Goal: Task Accomplishment & Management: Manage account settings

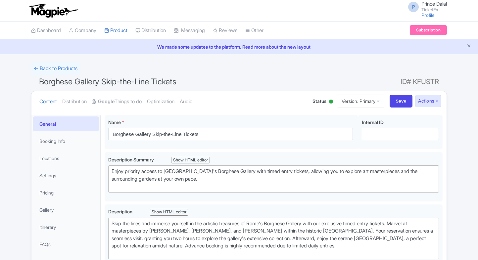
scroll to position [15, 0]
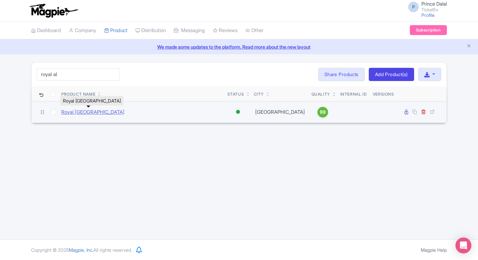
type input "royal al"
click at [87, 112] on link "Royal [GEOGRAPHIC_DATA]" at bounding box center [92, 112] width 63 height 8
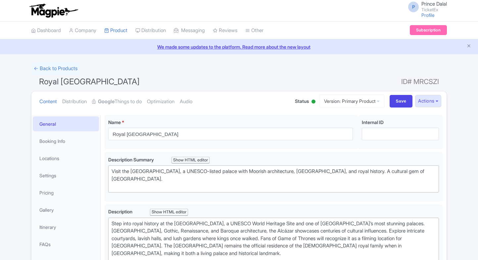
click at [142, 101] on link "Google Things to do" at bounding box center [117, 101] width 50 height 21
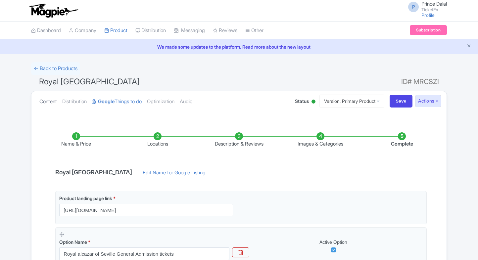
click at [44, 98] on link "Content" at bounding box center [48, 101] width 18 height 21
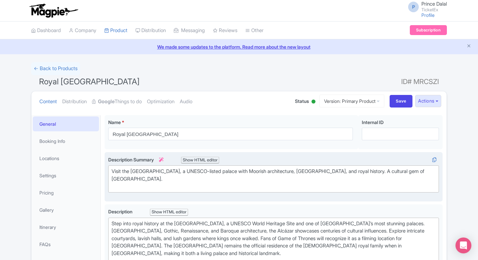
type trix-editor "<div>Visit the Royal Alcázar of Seville, a UNESCO-listed palace with Moorish ar…"
click at [152, 173] on div "Visit the Royal Alcázar of Seville, a UNESCO-listed palace with Moorish archite…" at bounding box center [273, 179] width 324 height 22
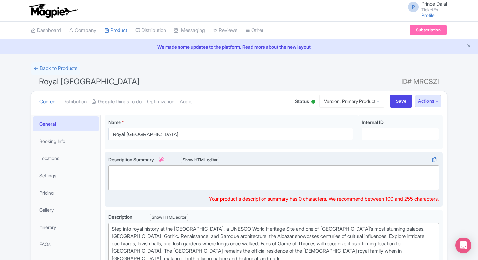
paste trix-editor "<div>Discover the Royal Alcázar of Seville, a UNESCO World Heritage Site, famou…"
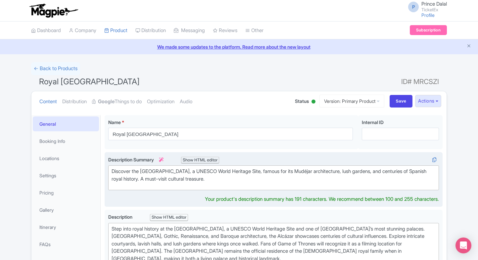
type trix-editor "<div>Discover the Royal Alcázar of Seville, a UNESCO World Heritage Site, famou…"
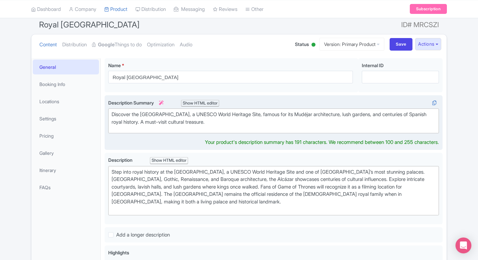
scroll to position [71, 0]
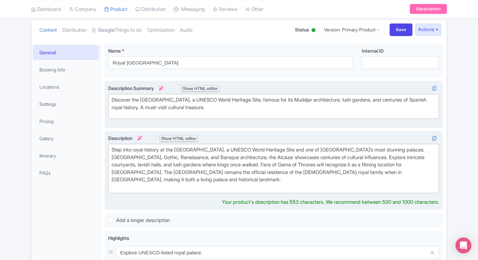
click at [168, 169] on div "Step into royal history at the Royal Alcázar of Seville, a UNESCO World Heritag…" at bounding box center [273, 168] width 324 height 45
click at [174, 169] on div "Step into royal history at the Royal Alcázar of Seville, a UNESCO World Heritag…" at bounding box center [273, 168] width 324 height 45
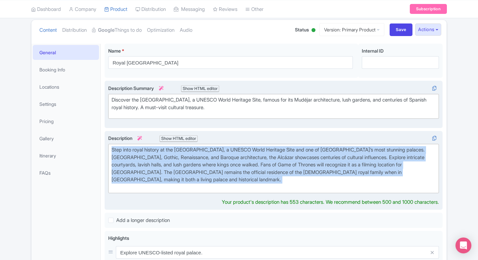
paste trix-editor "<div>The <strong>Royal Alcázar of Seville</strong> is one of Spain’s most iconi…"
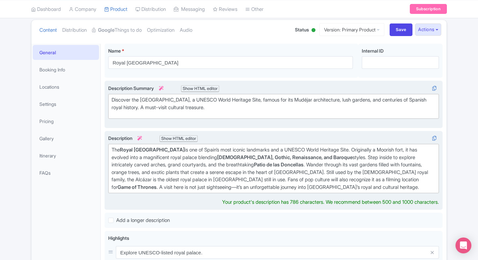
scroll to position [90, 0]
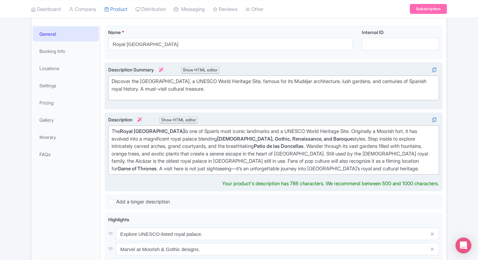
click at [217, 144] on div "The Royal Alcázar of Seville is one of Spain’s most iconic landmarks and a UNES…" at bounding box center [273, 150] width 324 height 45
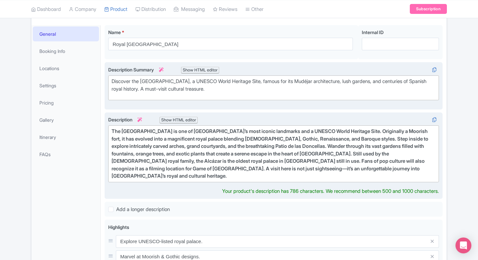
type trix-editor "<div>The Royal Alcázar of Seville is one of Spain’s most iconic landmarks and a…"
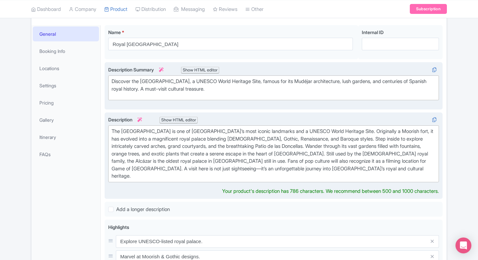
click at [212, 154] on div "The Royal Alcázar of Seville is one of Spain’s most iconic landmarks and a UNES…" at bounding box center [273, 154] width 324 height 52
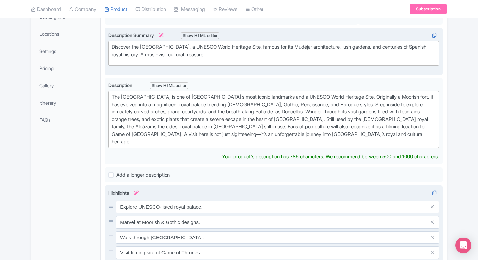
scroll to position [152, 0]
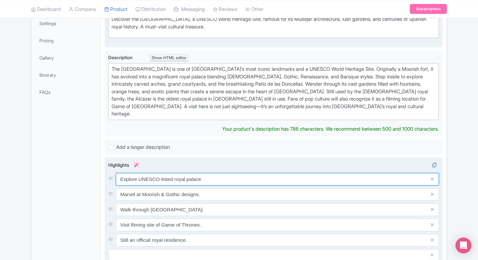
click at [160, 173] on div "Explore UNESCO-listed royal palace. Marvel at Moorish & Gothic designs. Walk th…" at bounding box center [273, 209] width 330 height 73
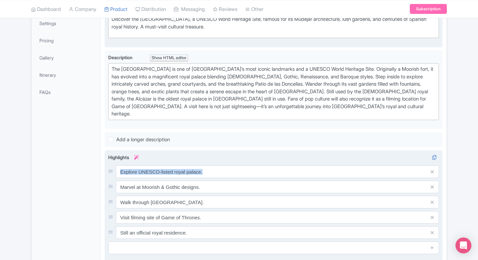
click at [160, 169] on div "Explore UNESCO-listed royal palace. Marvel at Moorish & Gothic designs. Walk th…" at bounding box center [273, 201] width 330 height 73
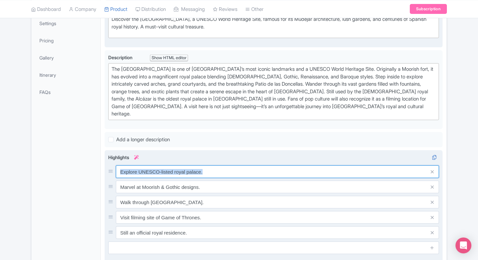
click at [160, 169] on div "Explore UNESCO-listed royal palace. Marvel at Moorish & Gothic designs. Walk th…" at bounding box center [273, 201] width 330 height 73
click at [171, 165] on input "Explore UNESCO-listed royal palace." at bounding box center [277, 171] width 323 height 13
paste input "a UNESCO World Heritage Site"
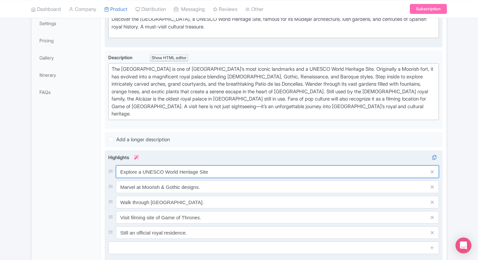
type input "Explore a UNESCO World Heritage Site"
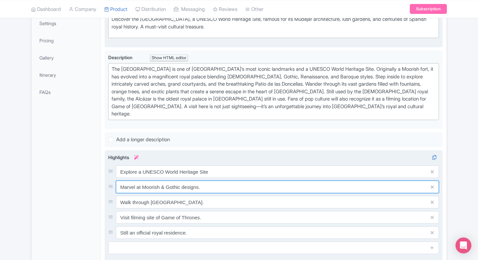
click at [183, 181] on input "Marvel at Moorish & Gothic designs." at bounding box center [277, 187] width 323 height 13
paste input "Admire Mudéjar and Gothic architecture"
type input "Admire Mudéjar and Gothic architecture"
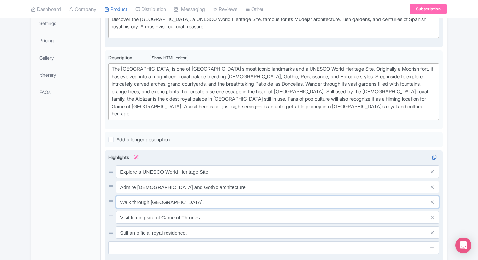
click at [182, 196] on input "Walk through lush palace gardens." at bounding box center [277, 202] width 323 height 13
paste input "Stroll through lush royal gardens"
type input "Stroll through lush royal gardens"
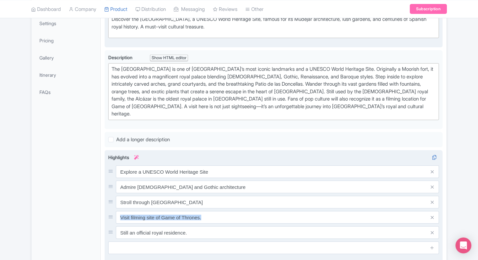
drag, startPoint x: 190, startPoint y: 217, endPoint x: 205, endPoint y: 207, distance: 18.0
click at [205, 207] on div "Explore a UNESCO World Heritage Site Admire Mudéjar and Gothic architecture Str…" at bounding box center [273, 201] width 330 height 73
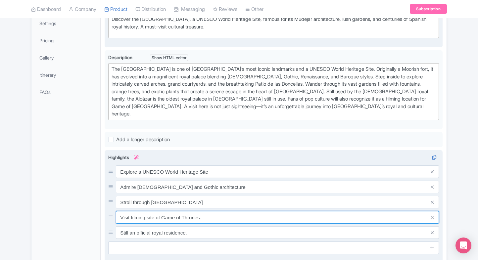
click at [205, 211] on input "Visit filming site of Game of Thrones." at bounding box center [277, 217] width 323 height 13
paste input "the stunning Patio de las Doncellas"
type input "Visit the stunning Patio de las Doncellas"
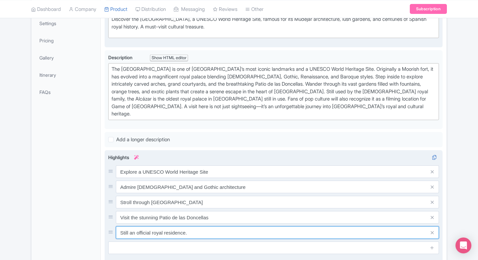
click at [191, 226] on input "Still an official royal residence." at bounding box center [277, 232] width 323 height 13
paste input "Discover Europe’s oldest royal palace in use"
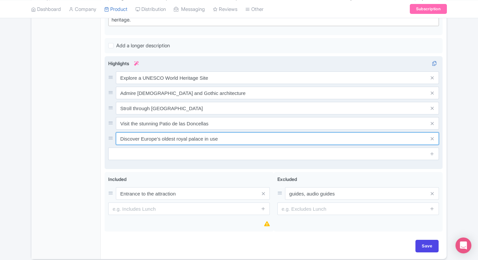
scroll to position [247, 0]
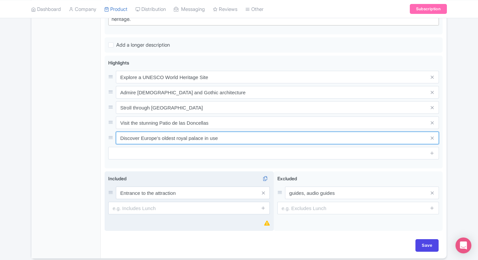
type input "Discover Europe’s oldest royal palace in use"
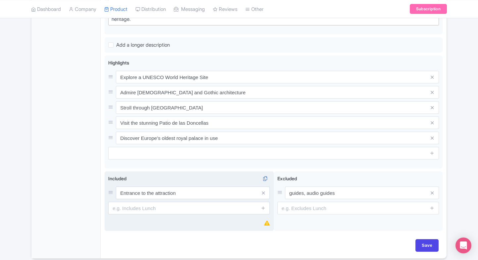
click at [146, 205] on input "text" at bounding box center [188, 208] width 161 height 13
paste input "Access to palace rooms, courtyards, and gardens"
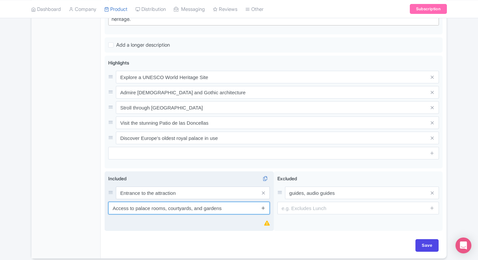
type input "Access to palace rooms, courtyards, and gardens"
click at [261, 205] on icon at bounding box center [263, 207] width 5 height 5
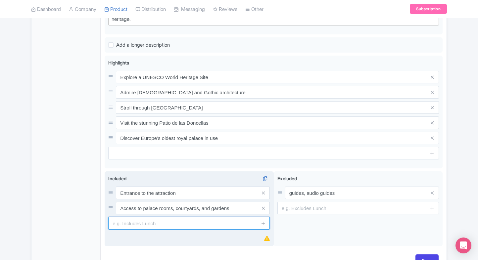
click at [168, 217] on input "text" at bounding box center [188, 223] width 161 height 13
paste input "Admission to permanent exhibitions and displays"
drag, startPoint x: 248, startPoint y: 212, endPoint x: 147, endPoint y: 210, distance: 101.2
click at [147, 217] on input "Admission to permanent exhibitions and displays" at bounding box center [188, 223] width 161 height 13
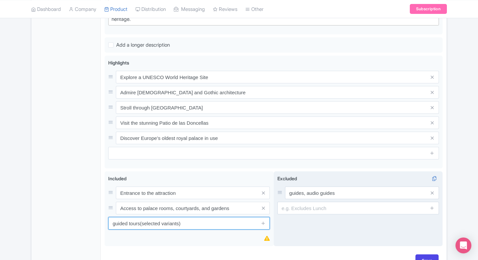
type input "guided tours(selected variants)"
click at [294, 215] on div "Excluded i guides, audio guides" at bounding box center [358, 208] width 169 height 75
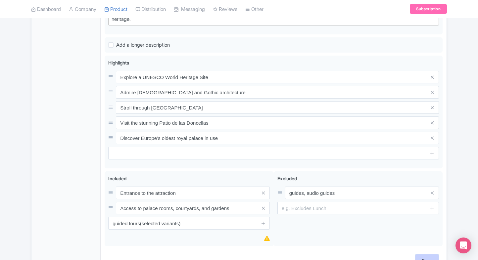
click at [434, 254] on input "Save" at bounding box center [426, 260] width 23 height 13
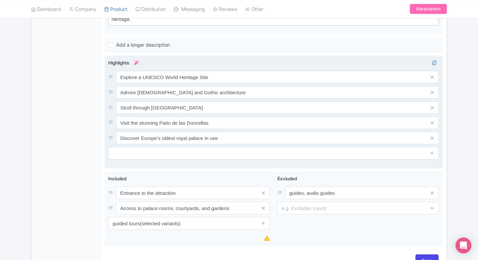
type input "Saving..."
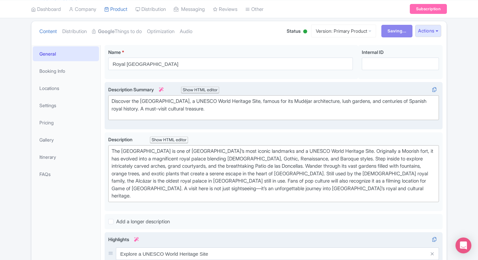
scroll to position [70, 0]
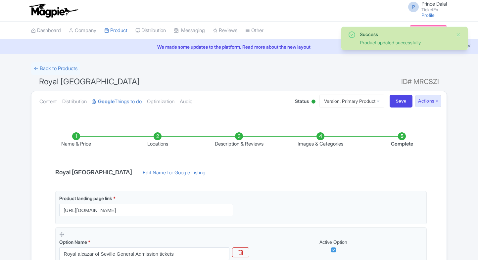
scroll to position [124, 0]
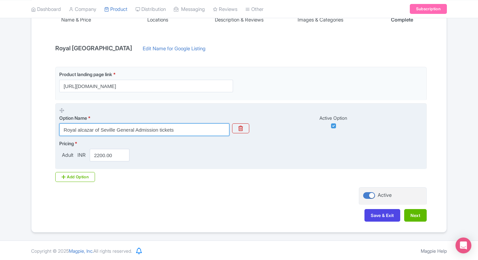
click at [150, 128] on input "Royal alcazar of Seville General Admission tickets" at bounding box center [144, 129] width 170 height 13
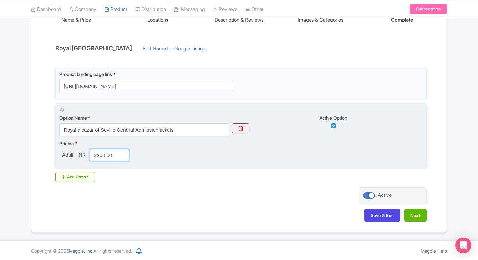
click at [114, 160] on input "2200.00" at bounding box center [110, 155] width 40 height 13
type input "1"
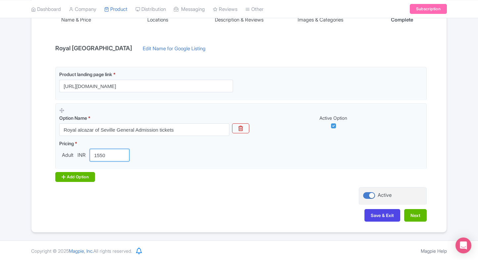
type input "1550"
click at [77, 172] on div "Add Option" at bounding box center [75, 177] width 40 height 10
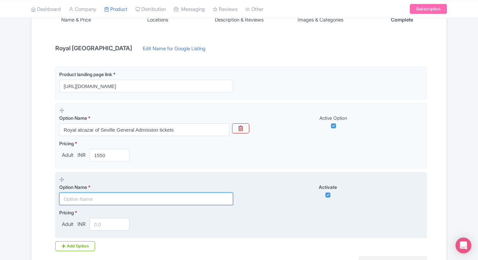
paste input "Royal alcazar of Seville + Archivo de Indias"
click at [108, 194] on input "text" at bounding box center [146, 199] width 174 height 13
type input "Royal alcazar of Seville + Archivo de Indias"
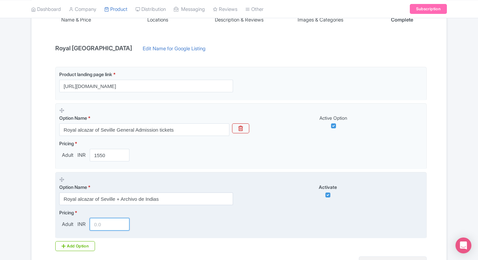
click at [104, 220] on input "number" at bounding box center [110, 224] width 40 height 13
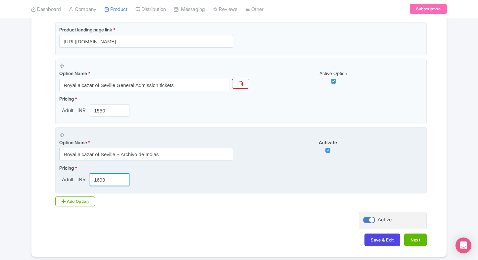
scroll to position [169, 0]
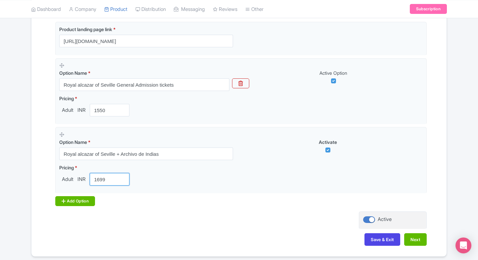
type input "1699"
click at [74, 202] on div "Add Option" at bounding box center [75, 201] width 40 height 10
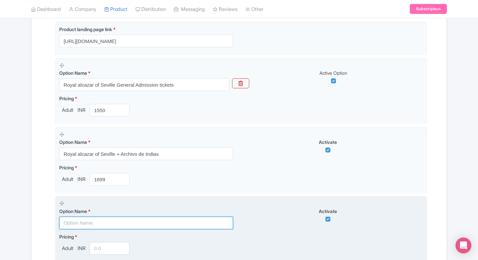
paste input "Royal alcazar of Seville + [GEOGRAPHIC_DATA]"
click at [89, 217] on input "Royal alcazar of Seville + [GEOGRAPHIC_DATA]" at bounding box center [146, 223] width 174 height 13
type input "Royal alcazar of Seville + [GEOGRAPHIC_DATA]"
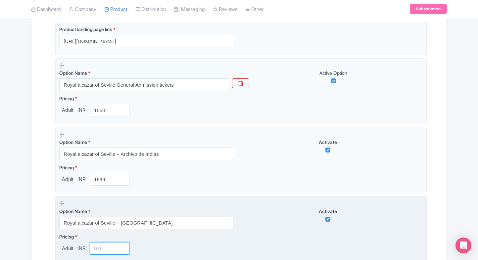
click at [103, 253] on input "number" at bounding box center [110, 248] width 40 height 13
type input "2200"
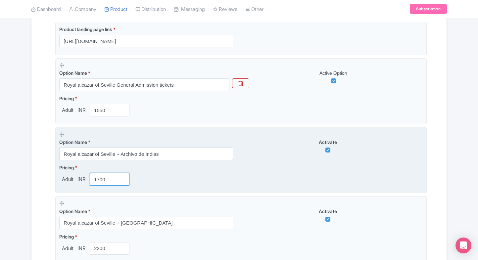
type input "1700"
click at [123, 176] on input "1700" at bounding box center [110, 179] width 40 height 13
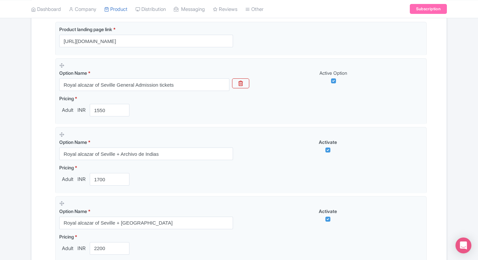
click at [24, 201] on div "Success Product updated successfully ← Back to Products Royal Alcázar of Sevill…" at bounding box center [239, 109] width 478 height 433
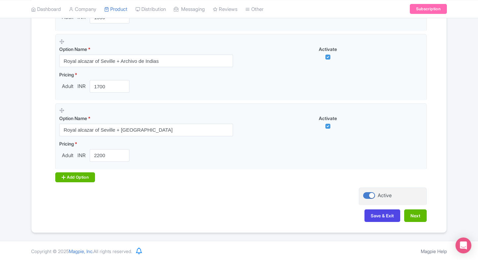
click at [78, 173] on div "Add Option" at bounding box center [75, 177] width 40 height 10
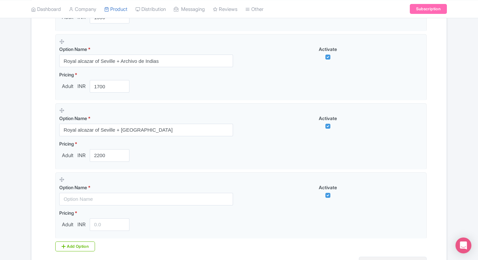
scroll to position [331, 0]
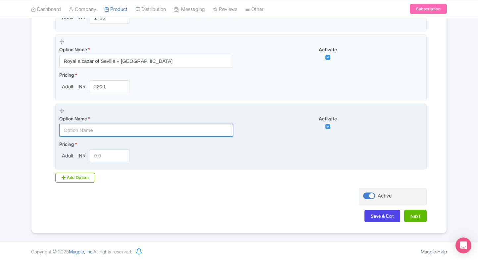
click at [123, 131] on input "text" at bounding box center [146, 130] width 174 height 13
paste input "Royal Alcazar Guided Tour(English)"
type input "Royal Alcazar Guided Tour(English)"
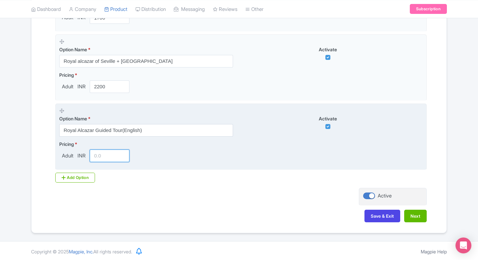
click at [92, 152] on input "number" at bounding box center [110, 156] width 40 height 13
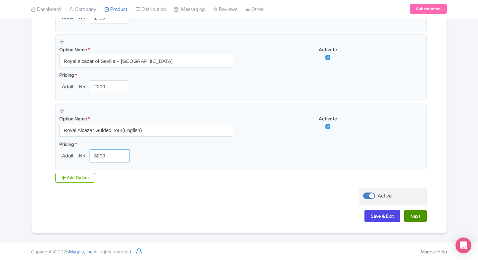
type input "3000"
click at [416, 215] on button "Next" at bounding box center [415, 216] width 22 height 13
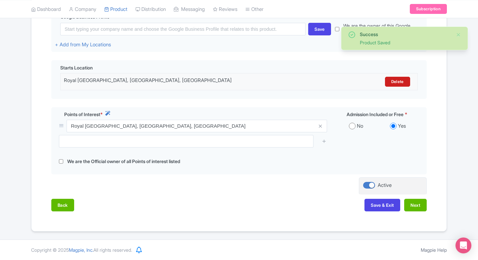
scroll to position [171, 0]
click at [415, 206] on button "Next" at bounding box center [415, 205] width 22 height 13
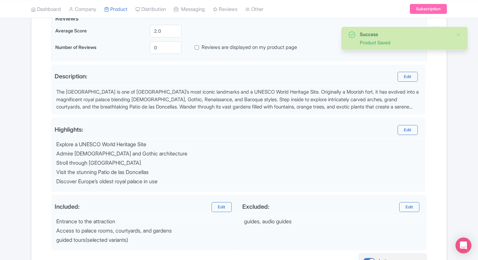
scroll to position [236, 0]
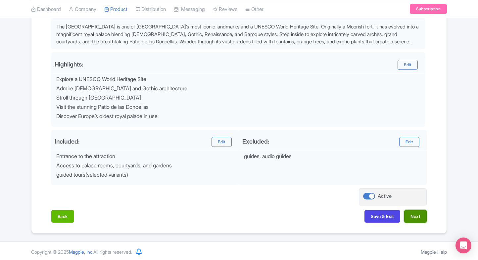
click at [409, 214] on button "Next" at bounding box center [415, 216] width 22 height 13
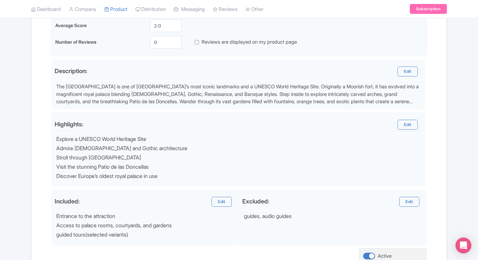
scroll to position [168, 0]
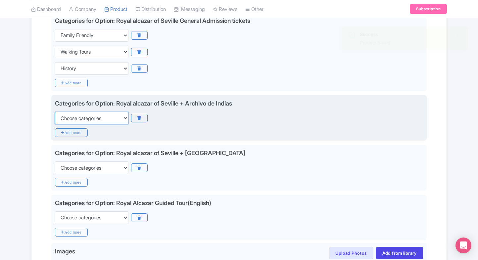
click at [90, 112] on select "Choose categories Adults Only Animals Audio Guide Beaches Bike Tours Boat Tours…" at bounding box center [91, 118] width 73 height 13
select select "family-friendly"
click at [55, 112] on select "Choose categories Adults Only Animals Audio Guide Beaches Bike Tours Boat Tours…" at bounding box center [91, 118] width 73 height 13
click at [71, 131] on icon "Add more" at bounding box center [71, 132] width 33 height 9
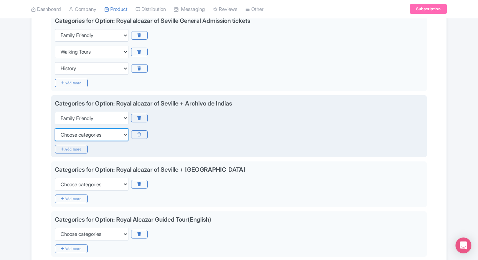
click at [71, 131] on select "Choose categories Adults Only Animals Audio Guide Beaches Bike Tours Boat Tours…" at bounding box center [91, 134] width 73 height 13
click at [55, 128] on select "Choose categories Adults Only Animals Audio Guide Beaches Bike Tours Boat Tours…" at bounding box center [91, 134] width 73 height 13
click at [71, 131] on select "Choose categories Adults Only Animals Audio Guide Beaches Bike Tours Boat Tours…" at bounding box center [91, 134] width 73 height 13
select select "history"
click at [55, 128] on select "Choose categories Adults Only Animals Audio Guide Beaches Bike Tours Boat Tours…" at bounding box center [91, 134] width 73 height 13
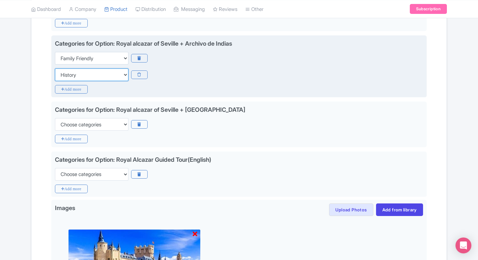
scroll to position [228, 0]
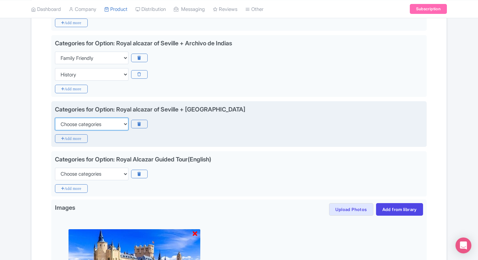
click at [97, 122] on select "Choose categories Adults Only Animals Audio Guide Beaches Bike Tours Boat Tours…" at bounding box center [91, 124] width 73 height 13
select select "family-friendly"
click at [55, 118] on select "Choose categories Adults Only Animals Audio Guide Beaches Bike Tours Boat Tours…" at bounding box center [91, 124] width 73 height 13
click at [77, 136] on icon "Add more" at bounding box center [71, 138] width 33 height 9
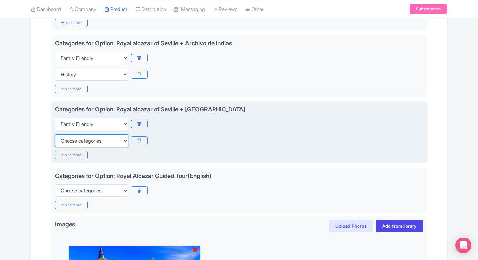
click at [77, 136] on select "Choose categories Adults Only Animals Audio Guide Beaches Bike Tours Boat Tours…" at bounding box center [91, 140] width 73 height 13
select select "history"
click at [55, 134] on select "Choose categories Adults Only Animals Audio Guide Beaches Bike Tours Boat Tours…" at bounding box center [91, 140] width 73 height 13
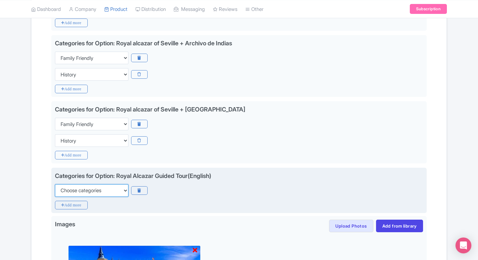
click at [79, 194] on select "Choose categories Adults Only Animals Audio Guide Beaches Bike Tours Boat Tours…" at bounding box center [91, 190] width 73 height 13
select select "family-friendly"
click at [55, 184] on select "Choose categories Adults Only Animals Audio Guide Beaches Bike Tours Boat Tours…" at bounding box center [91, 190] width 73 height 13
click at [68, 203] on icon "Add more" at bounding box center [71, 205] width 33 height 9
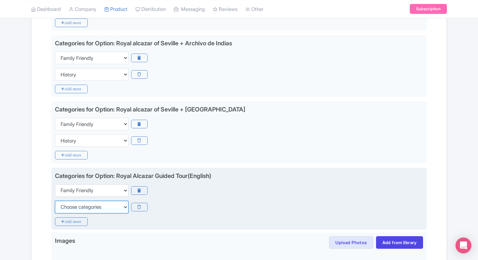
click at [68, 203] on select "Choose categories Adults Only Animals Audio Guide Beaches Bike Tours Boat Tours…" at bounding box center [91, 207] width 73 height 13
select select "history"
click at [55, 201] on select "Choose categories Adults Only Animals Audio Guide Beaches Bike Tours Boat Tours…" at bounding box center [91, 207] width 73 height 13
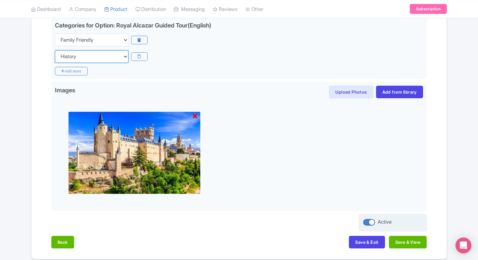
scroll to position [387, 0]
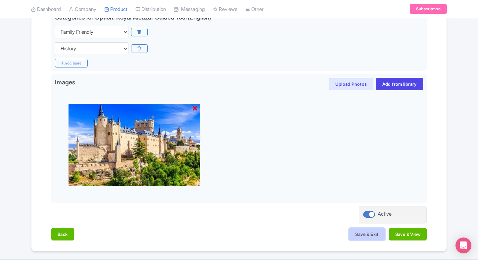
click at [363, 233] on button "Save & Exit" at bounding box center [367, 234] width 36 height 13
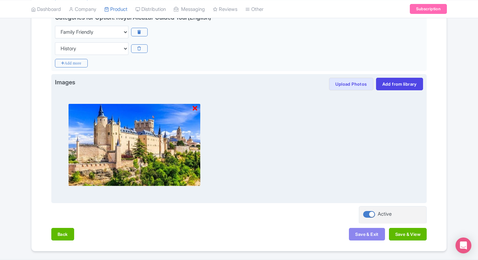
scroll to position [405, 0]
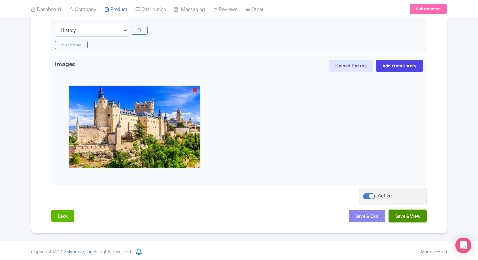
click at [402, 212] on button "Save & View" at bounding box center [408, 216] width 38 height 13
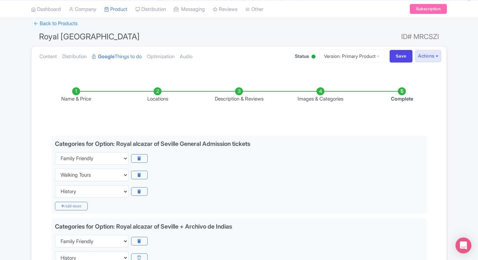
scroll to position [0, 0]
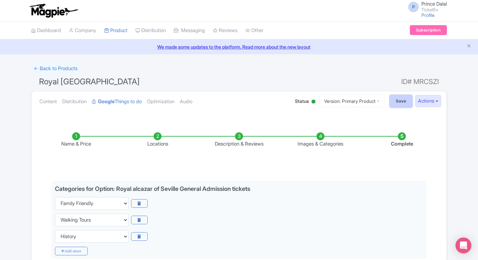
click at [395, 104] on input "Save" at bounding box center [400, 101] width 23 height 13
type input "Saving..."
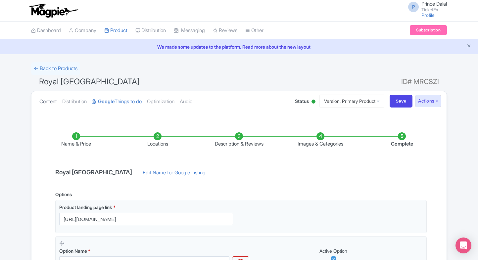
click at [54, 101] on link "Content" at bounding box center [48, 101] width 18 height 21
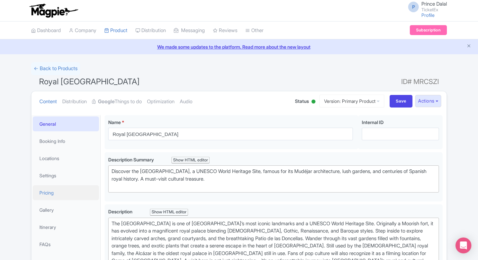
click at [52, 186] on link "Pricing" at bounding box center [66, 192] width 66 height 15
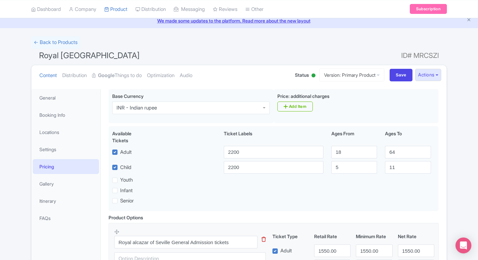
scroll to position [33, 0]
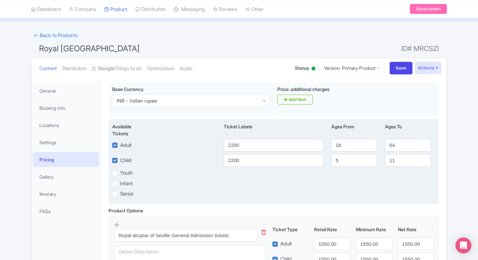
click at [232, 138] on div "Available Tickets i Ticket Labels Ages From Ages To" at bounding box center [273, 131] width 330 height 16
drag, startPoint x: 232, startPoint y: 138, endPoint x: 245, endPoint y: 148, distance: 16.1
click at [245, 148] on input "2200" at bounding box center [274, 145] width 100 height 13
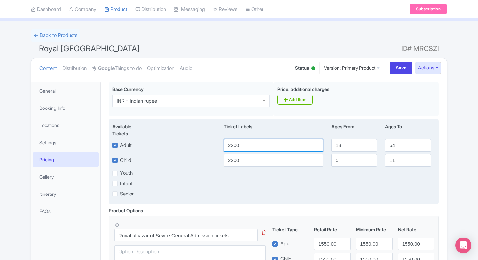
click at [245, 148] on input "2200" at bounding box center [274, 145] width 100 height 13
type input "1550"
drag, startPoint x: 248, startPoint y: 168, endPoint x: 253, endPoint y: 165, distance: 6.2
click at [253, 165] on div "Available Tickets i Ticket Labels Ages From Ages To Adult 1550 18 64 Child 2200…" at bounding box center [273, 161] width 330 height 85
click at [253, 165] on input "2200" at bounding box center [274, 160] width 100 height 13
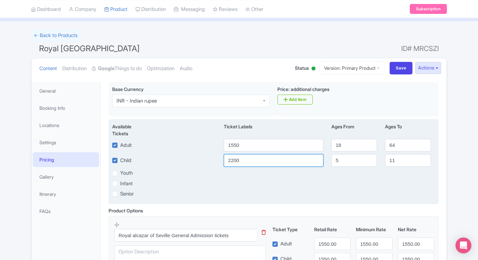
click at [253, 165] on input "2200" at bounding box center [274, 160] width 100 height 13
paste input "155"
type input "1550"
click at [258, 188] on div "Available Tickets i Ticket Labels Ages From Ages To Adult 1550 18 64 Child 1550…" at bounding box center [273, 161] width 330 height 85
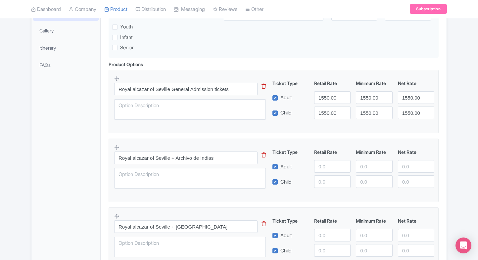
scroll to position [181, 0]
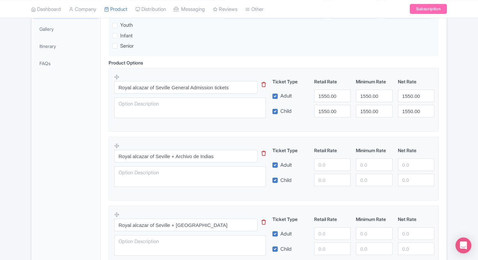
click at [327, 138] on fieldset "Royal alcazar of Seville + Archivo de Indias This tip has not data. Code: tip_o…" at bounding box center [273, 169] width 330 height 64
click at [325, 171] on div "Ticket Type Retail Rate Minimum Rate Net Rate Adult Child This tip has not data…" at bounding box center [353, 166] width 159 height 39
click at [326, 168] on input "1" at bounding box center [332, 164] width 36 height 13
type input "1700"
click at [327, 175] on input "number" at bounding box center [332, 180] width 36 height 13
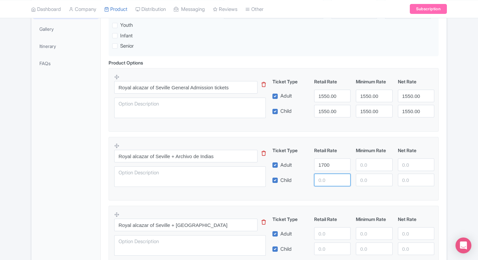
paste input "1700"
type input "1700"
paste input "1700"
click at [380, 163] on input "1700" at bounding box center [374, 164] width 36 height 13
type input "1700"
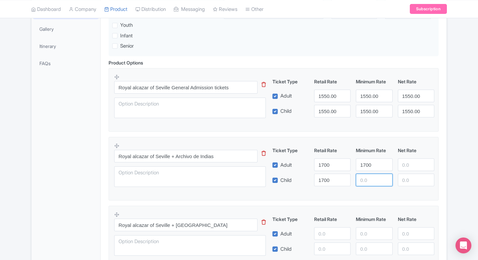
paste input "1700"
drag, startPoint x: 368, startPoint y: 184, endPoint x: 406, endPoint y: 169, distance: 40.9
click at [406, 169] on div "Ticket Type Retail Rate Minimum Rate Net Rate Adult 1700 1700 Child 1700 1700 T…" at bounding box center [353, 166] width 159 height 39
type input "1700"
paste input "1700"
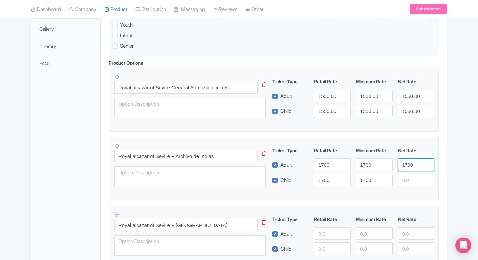
click at [406, 169] on input "1700" at bounding box center [416, 164] width 36 height 13
type input "1700"
paste input "1700"
click at [407, 178] on input "1700" at bounding box center [416, 180] width 36 height 13
type input "1700"
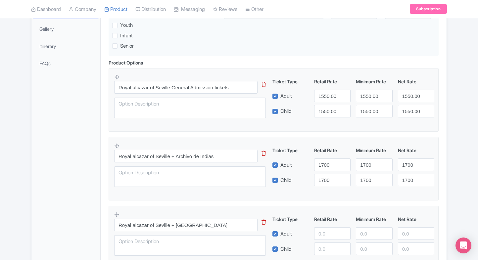
click at [437, 171] on fieldset "Royal alcazar of Seville + Archivo de Indias This tip has not data. Code: tip_o…" at bounding box center [273, 169] width 330 height 64
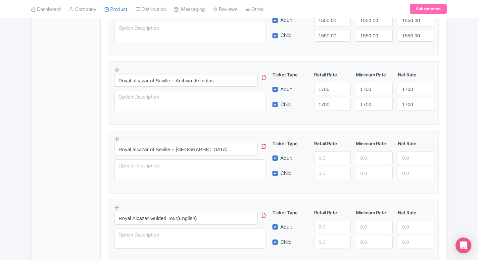
scroll to position [259, 0]
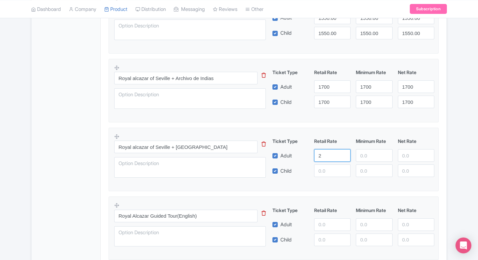
click at [321, 151] on input "2" at bounding box center [332, 155] width 36 height 13
type input "2200"
paste input "2200"
click at [330, 175] on input "2200" at bounding box center [332, 170] width 36 height 13
type input "2200"
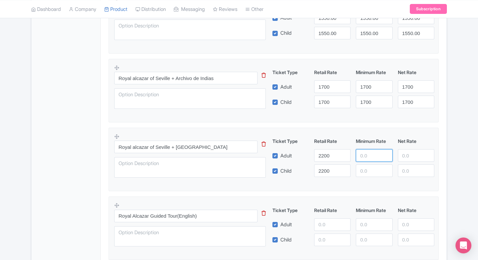
paste input "2200"
click at [382, 155] on input "2200" at bounding box center [374, 155] width 36 height 13
type input "2200"
paste input "2200"
drag, startPoint x: 374, startPoint y: 174, endPoint x: 411, endPoint y: 159, distance: 39.9
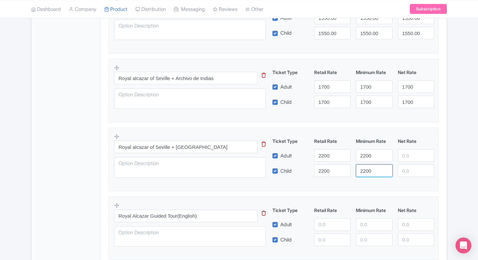
click at [411, 159] on div "Ticket Type Retail Rate Minimum Rate Net Rate Adult 2200 2200 Child 2200 2200 T…" at bounding box center [353, 157] width 159 height 39
type input "2200"
paste input "2200"
drag, startPoint x: 411, startPoint y: 159, endPoint x: 412, endPoint y: 168, distance: 9.3
click at [412, 168] on div "Ticket Type Retail Rate Minimum Rate Net Rate Adult 2200 2200 2200 Child 2200 2…" at bounding box center [353, 157] width 159 height 39
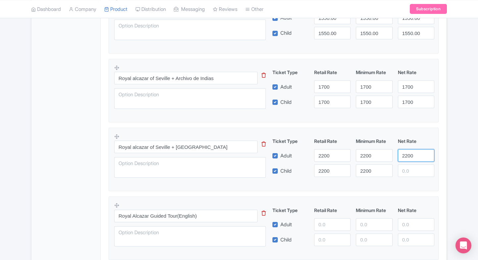
type input "2200"
paste input "2200"
click at [412, 168] on input "2200" at bounding box center [416, 170] width 36 height 13
type input "2200"
click at [439, 161] on div "Product Options i Royal alcazar of Seville General Admission tickets This tip h…" at bounding box center [274, 128] width 338 height 294
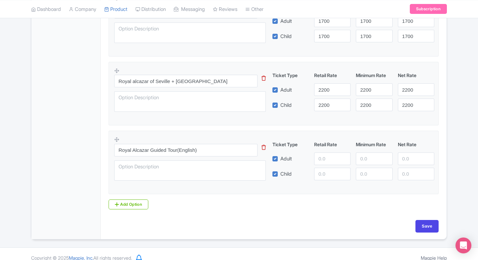
scroll to position [326, 0]
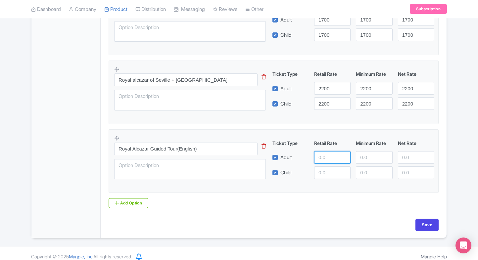
click at [328, 156] on input "number" at bounding box center [332, 157] width 36 height 13
type input "3000"
paste input "3000"
click at [327, 168] on input "3000" at bounding box center [332, 172] width 36 height 13
type input "3000"
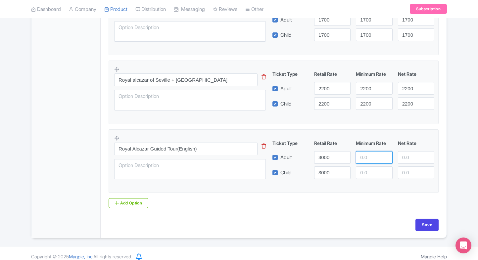
paste input "3000"
drag, startPoint x: 368, startPoint y: 157, endPoint x: 368, endPoint y: 165, distance: 7.6
click at [368, 165] on div "Ticket Type Retail Rate Minimum Rate Net Rate Adult 3000 3000 Child 3000 This t…" at bounding box center [353, 159] width 159 height 39
type input "3000"
drag, startPoint x: 368, startPoint y: 165, endPoint x: 385, endPoint y: 167, distance: 16.4
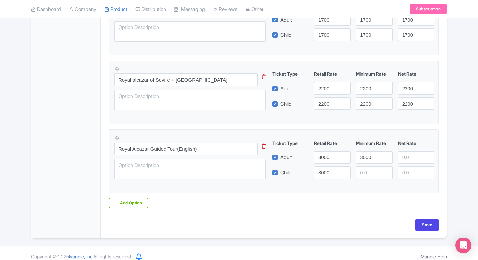
click at [385, 167] on div "Ticket Type Retail Rate Minimum Rate Net Rate Adult 3000 3000 Child 3000 This t…" at bounding box center [353, 159] width 159 height 39
click at [385, 167] on input "number" at bounding box center [374, 172] width 36 height 13
paste input "3000"
type input "3000"
paste input "3000"
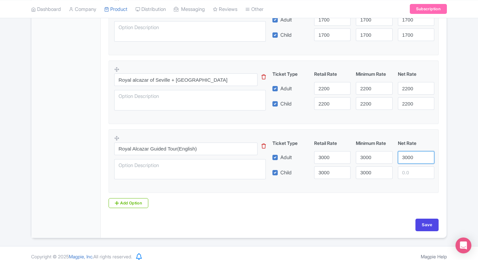
click at [416, 153] on input "3000" at bounding box center [416, 157] width 36 height 13
type input "3000"
paste input "3000"
click at [411, 174] on input "3000" at bounding box center [416, 172] width 36 height 13
type input "3000"
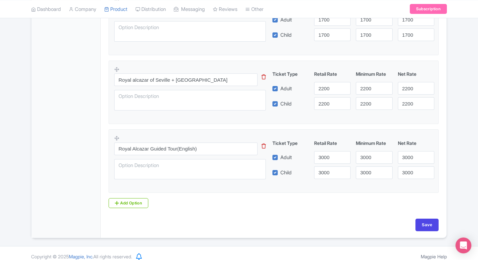
click at [425, 213] on div "Base Currency i INR - Indian rupee INR - Indian rupee Price: additional charges…" at bounding box center [274, 4] width 338 height 430
click at [423, 222] on input "Save" at bounding box center [426, 225] width 23 height 13
type input "Saving..."
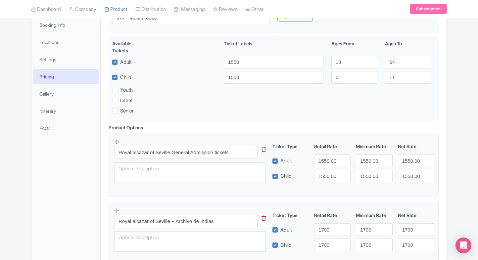
scroll to position [116, 0]
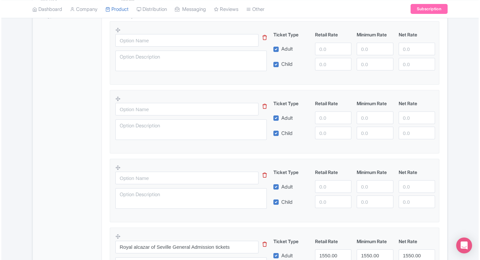
scroll to position [228, 0]
click at [263, 105] on icon at bounding box center [263, 106] width 4 height 5
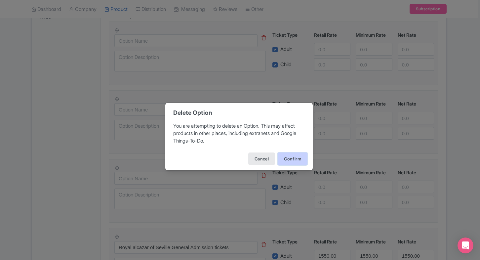
click at [289, 157] on button "Confirm" at bounding box center [293, 158] width 30 height 13
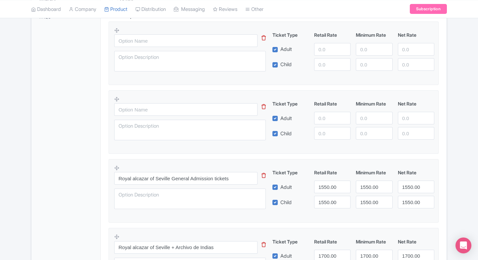
click at [264, 105] on icon at bounding box center [263, 106] width 4 height 5
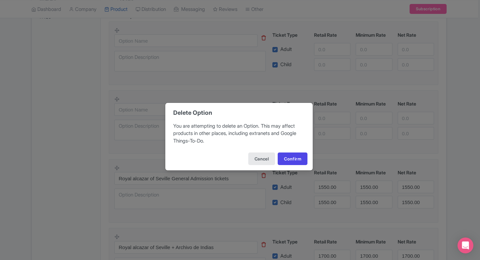
click at [292, 167] on div "Cancel Confirm" at bounding box center [239, 158] width 148 height 23
click at [295, 162] on button "Confirm" at bounding box center [293, 158] width 30 height 13
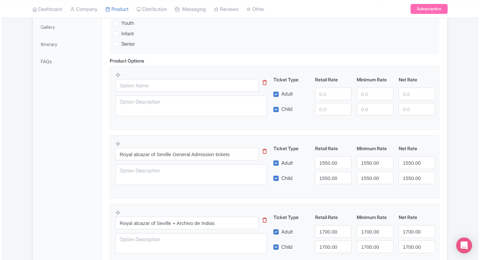
scroll to position [183, 0]
click at [265, 83] on icon at bounding box center [263, 82] width 4 height 5
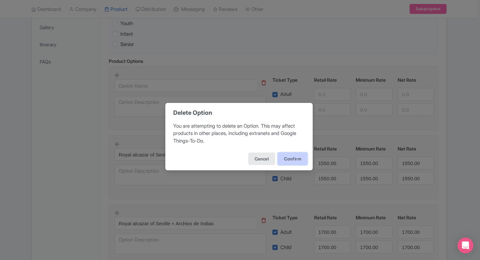
click at [286, 155] on button "Confirm" at bounding box center [293, 158] width 30 height 13
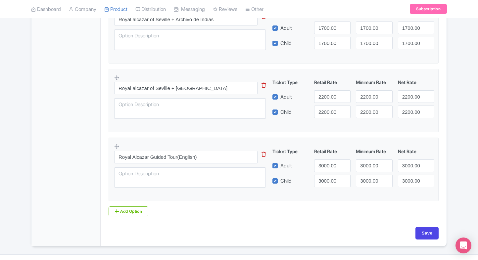
scroll to position [332, 0]
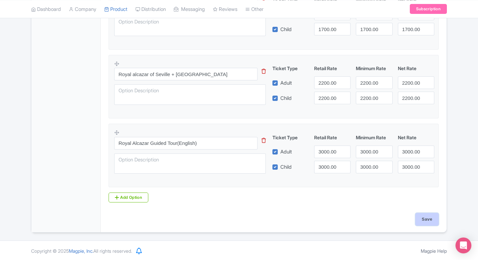
click at [430, 218] on input "Save" at bounding box center [426, 219] width 23 height 13
type input "Saving..."
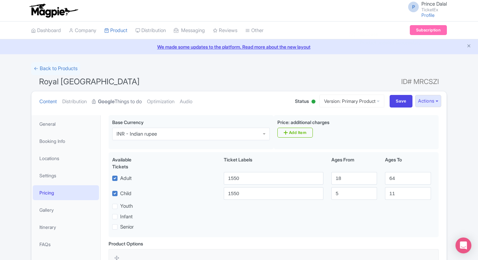
click at [135, 101] on link "Google Things to do" at bounding box center [117, 101] width 50 height 21
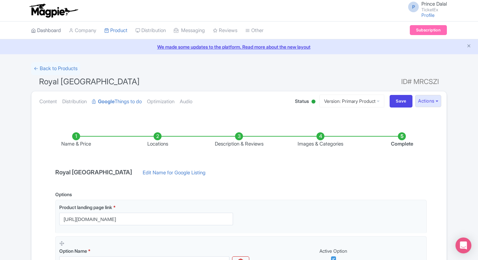
click at [53, 25] on link "Dashboard" at bounding box center [46, 30] width 30 height 18
